Goal: Transaction & Acquisition: Download file/media

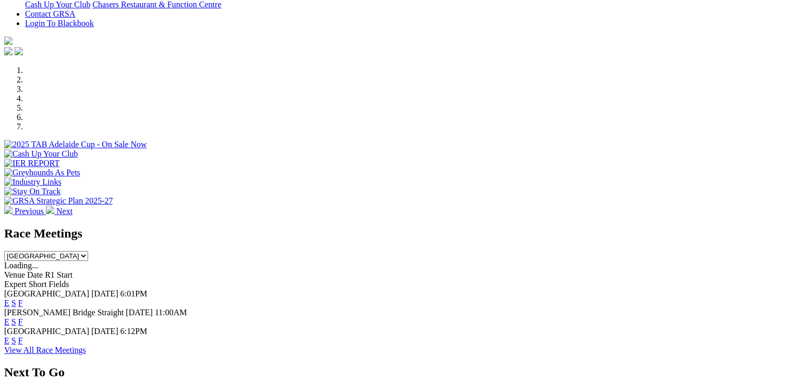
scroll to position [313, 0]
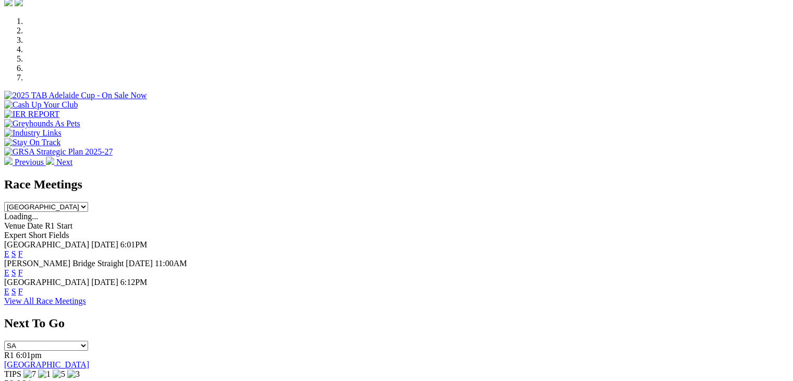
click at [88, 202] on select "South Australia New South Wales Northern Territory Queensland Tasmania Victoria…" at bounding box center [46, 207] width 84 height 10
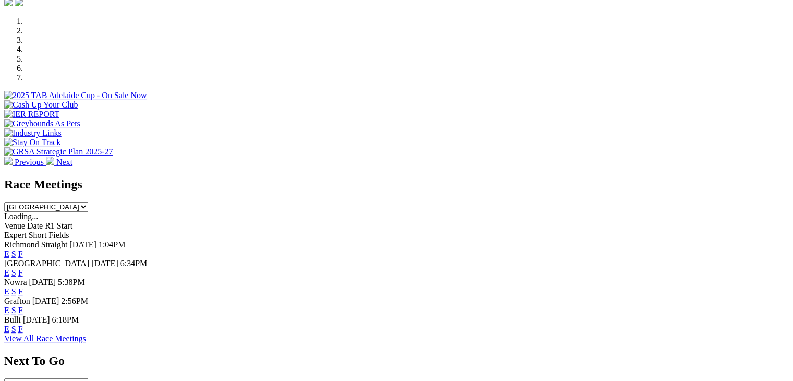
click at [88, 202] on select "South Australia New South Wales Northern Territory Queensland Tasmania Victoria…" at bounding box center [46, 207] width 84 height 10
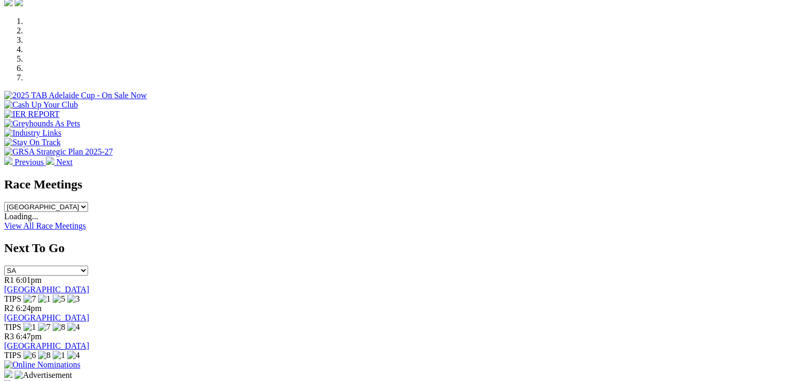
click at [88, 202] on select "South Australia New South Wales Northern Territory Queensland Tasmania Victoria…" at bounding box center [46, 207] width 84 height 10
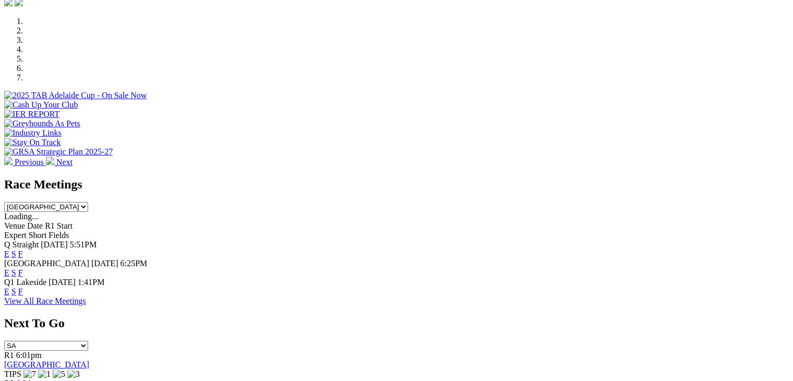
click at [88, 202] on select "South Australia New South Wales Northern Territory Queensland Tasmania Victoria…" at bounding box center [46, 207] width 84 height 10
drag, startPoint x: 529, startPoint y: 103, endPoint x: 528, endPoint y: 109, distance: 6.5
click at [88, 202] on select "South Australia New South Wales Northern Territory Queensland Tasmania Victoria…" at bounding box center [46, 207] width 84 height 10
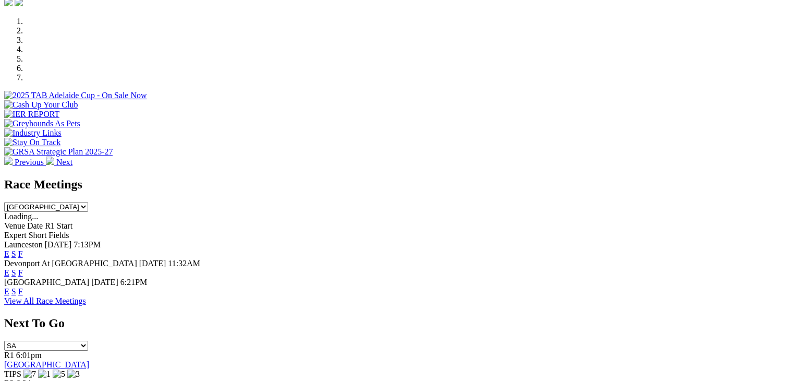
click at [88, 202] on select "South Australia New South Wales Northern Territory Queensland Tasmania Victoria…" at bounding box center [46, 207] width 84 height 10
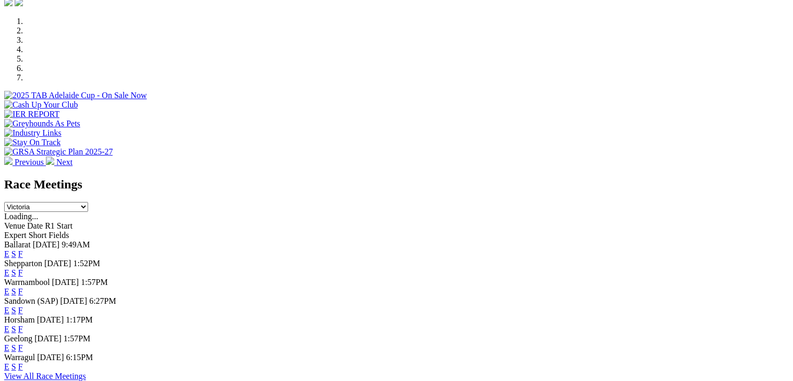
click at [88, 202] on select "South Australia New South Wales Northern Territory Queensland Tasmania Victoria…" at bounding box center [46, 207] width 84 height 10
select select "WA"
click at [88, 202] on select "South Australia New South Wales Northern Territory Queensland Tasmania Victoria…" at bounding box center [46, 207] width 84 height 10
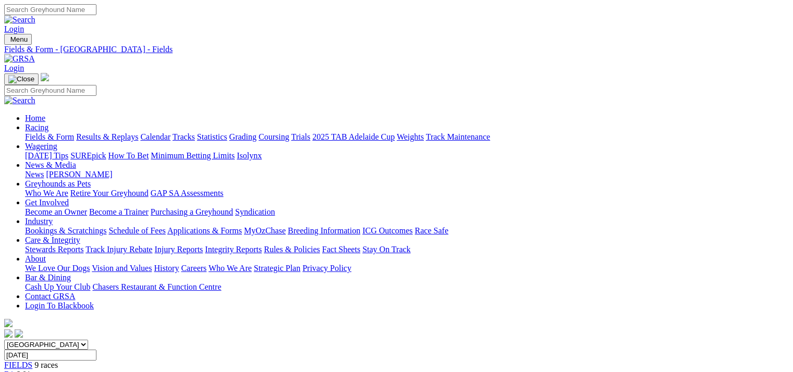
drag, startPoint x: 582, startPoint y: 235, endPoint x: 586, endPoint y: 265, distance: 30.5
click at [564, 136] on link "CSV (Excel)" at bounding box center [543, 131] width 43 height 9
drag, startPoint x: 567, startPoint y: 227, endPoint x: 576, endPoint y: 253, distance: 27.5
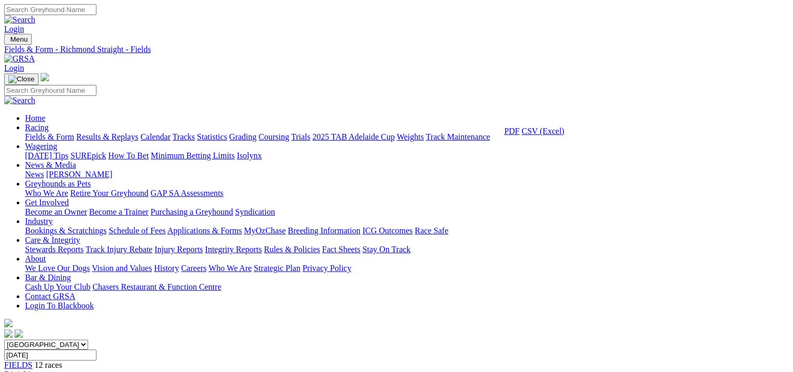
click at [564, 136] on link "CSV (Excel)" at bounding box center [543, 131] width 43 height 9
drag, startPoint x: 584, startPoint y: 231, endPoint x: 577, endPoint y: 263, distance: 33.0
click at [564, 136] on link "CSV (Excel)" at bounding box center [543, 131] width 43 height 9
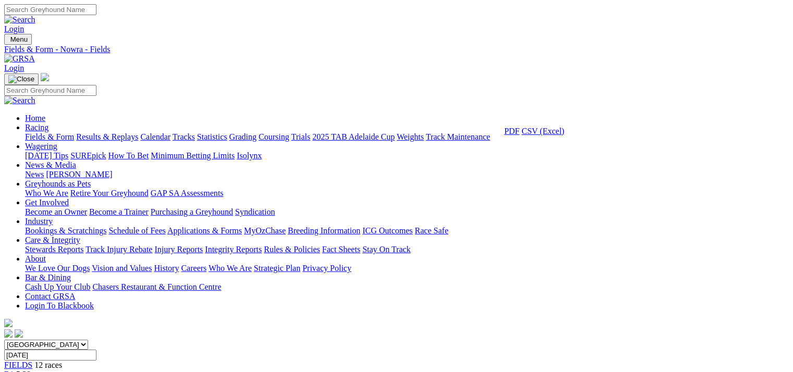
click at [564, 136] on link "CSV (Excel)" at bounding box center [543, 131] width 43 height 9
drag, startPoint x: 594, startPoint y: 233, endPoint x: 592, endPoint y: 247, distance: 14.6
click at [564, 136] on link "CSV (Excel)" at bounding box center [543, 131] width 43 height 9
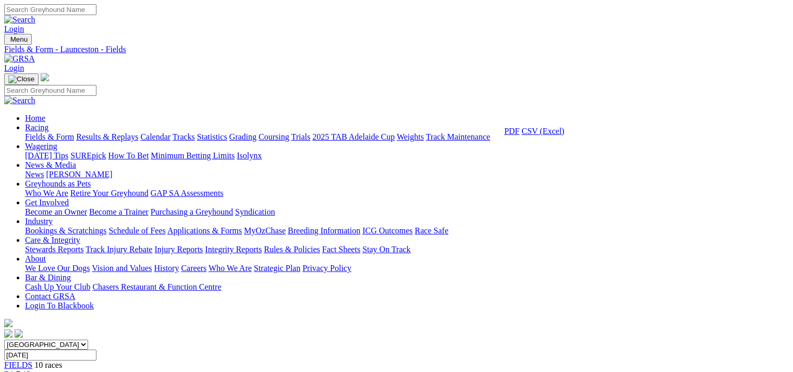
click at [564, 136] on link "CSV (Excel)" at bounding box center [543, 131] width 43 height 9
click at [564, 140] on link "CSV (Excel)" at bounding box center [543, 135] width 43 height 9
click at [564, 136] on link "CSV (Excel)" at bounding box center [543, 131] width 43 height 9
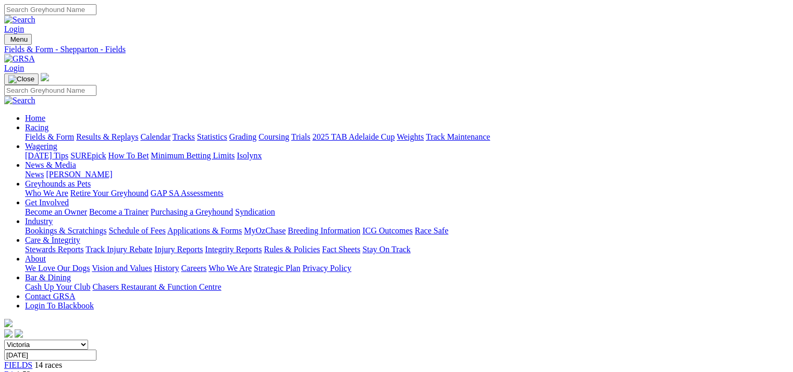
drag, startPoint x: 612, startPoint y: 230, endPoint x: 611, endPoint y: 240, distance: 10.4
click at [564, 136] on link "CSV (Excel)" at bounding box center [543, 131] width 43 height 9
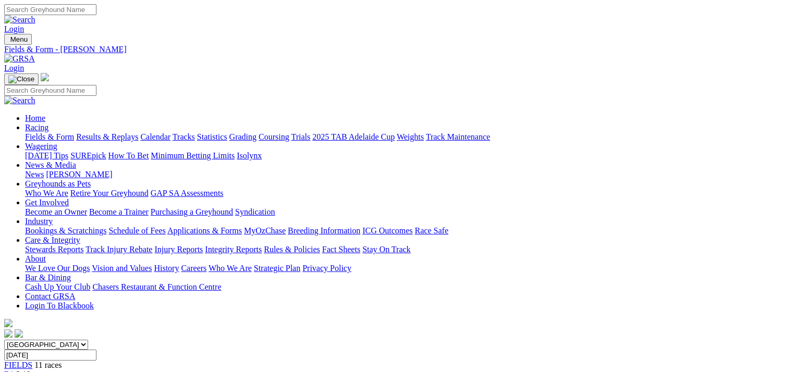
drag, startPoint x: 575, startPoint y: 232, endPoint x: 576, endPoint y: 245, distance: 13.1
click at [564, 136] on link "CSV (Excel)" at bounding box center [543, 131] width 43 height 9
